Goal: Find contact information: Find contact information

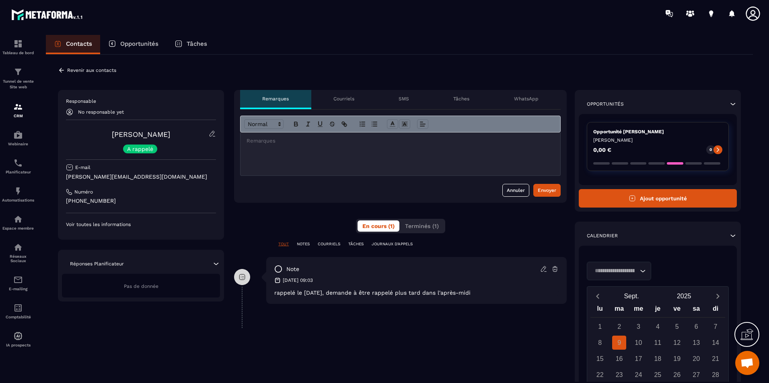
scroll to position [1539, 0]
click at [162, 180] on p "[PERSON_NAME][EMAIL_ADDRESS][DOMAIN_NAME]" at bounding box center [141, 177] width 150 height 8
click at [150, 202] on p "[PHONE_NUMBER]" at bounding box center [141, 201] width 150 height 8
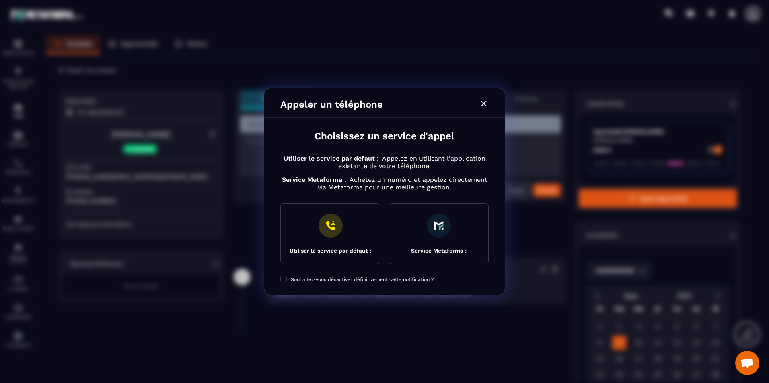
click at [479, 101] on icon "Modal window" at bounding box center [484, 104] width 10 height 10
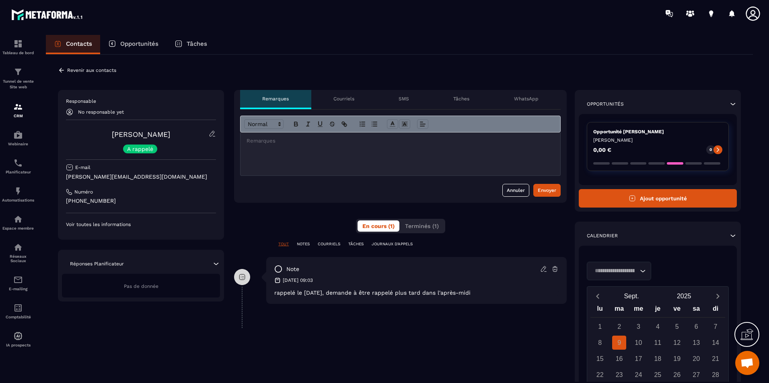
click at [102, 70] on p "Revenir aux contacts" at bounding box center [91, 71] width 49 height 6
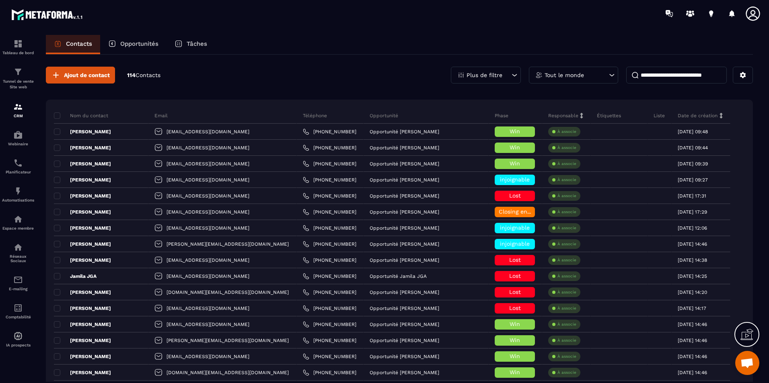
click at [693, 74] on input at bounding box center [676, 75] width 100 height 17
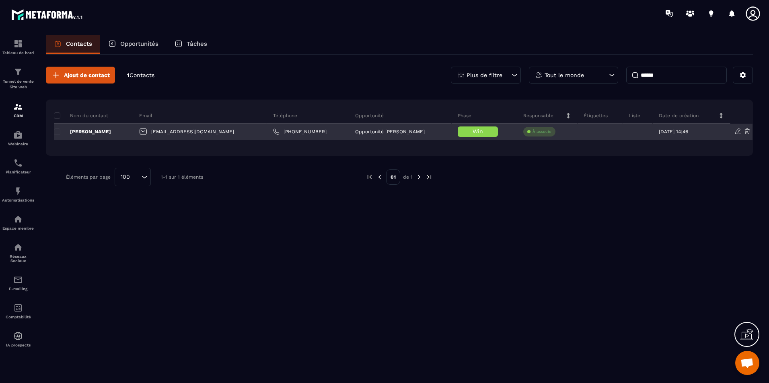
type input "******"
click at [133, 133] on div "[PERSON_NAME]" at bounding box center [93, 132] width 79 height 16
